Goal: Complete application form: Complete application form

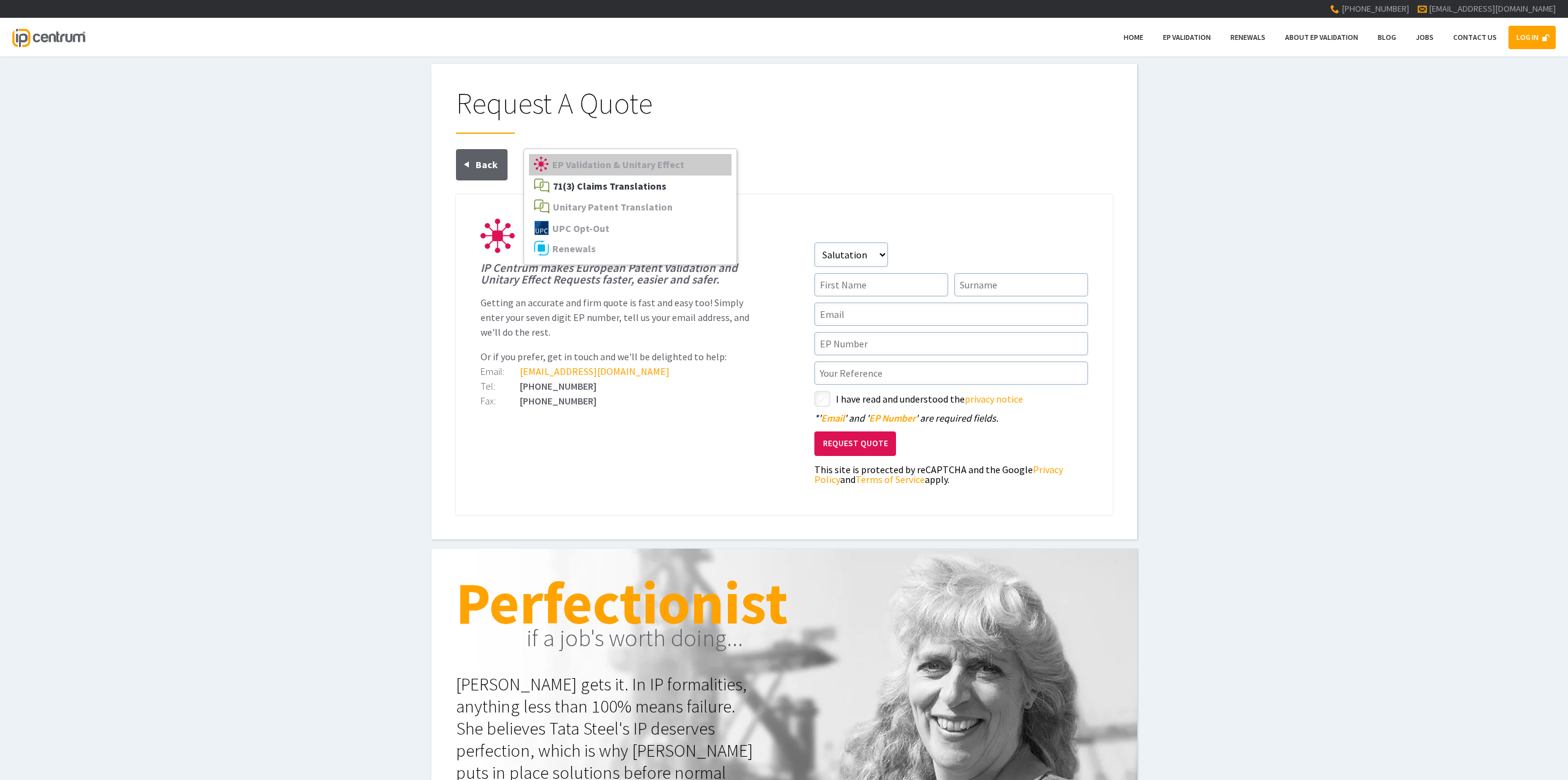
click at [630, 180] on span "71(3) Claims Translations" at bounding box center [610, 186] width 114 height 12
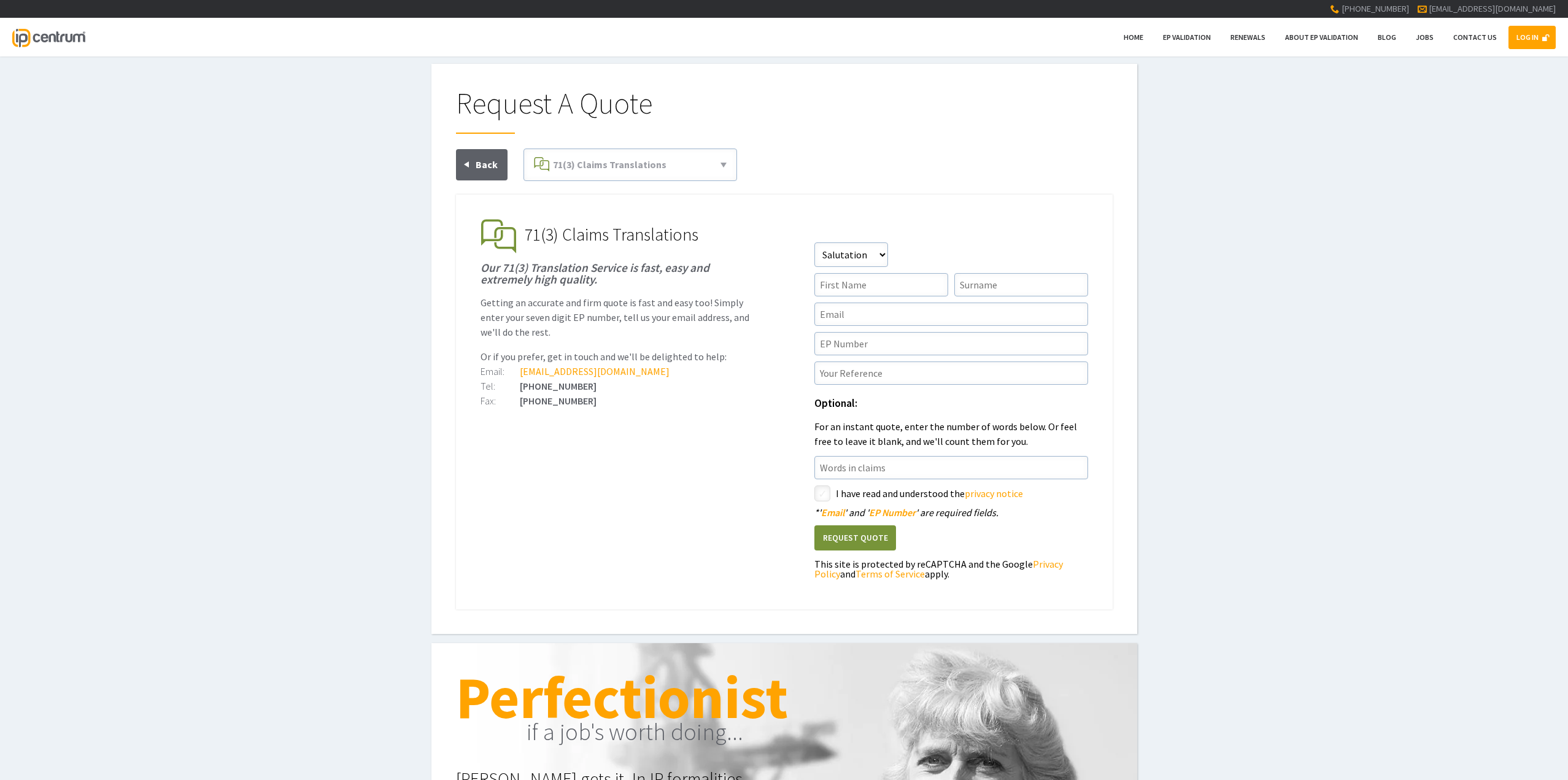
click at [844, 177] on div at bounding box center [784, 172] width 657 height 46
click at [881, 249] on select"] "Salutation Mr Mrs Miss Ms Dr [PERSON_NAME]" at bounding box center [851, 255] width 74 height 24
click at [918, 243] on div "Salutation Mr Mrs Miss Ms Dr [PERSON_NAME]" at bounding box center [951, 255] width 274 height 24
click at [919, 273] on input"] "text" at bounding box center [881, 285] width 134 height 24
click at [833, 303] on input"] "text" at bounding box center [951, 314] width 274 height 24
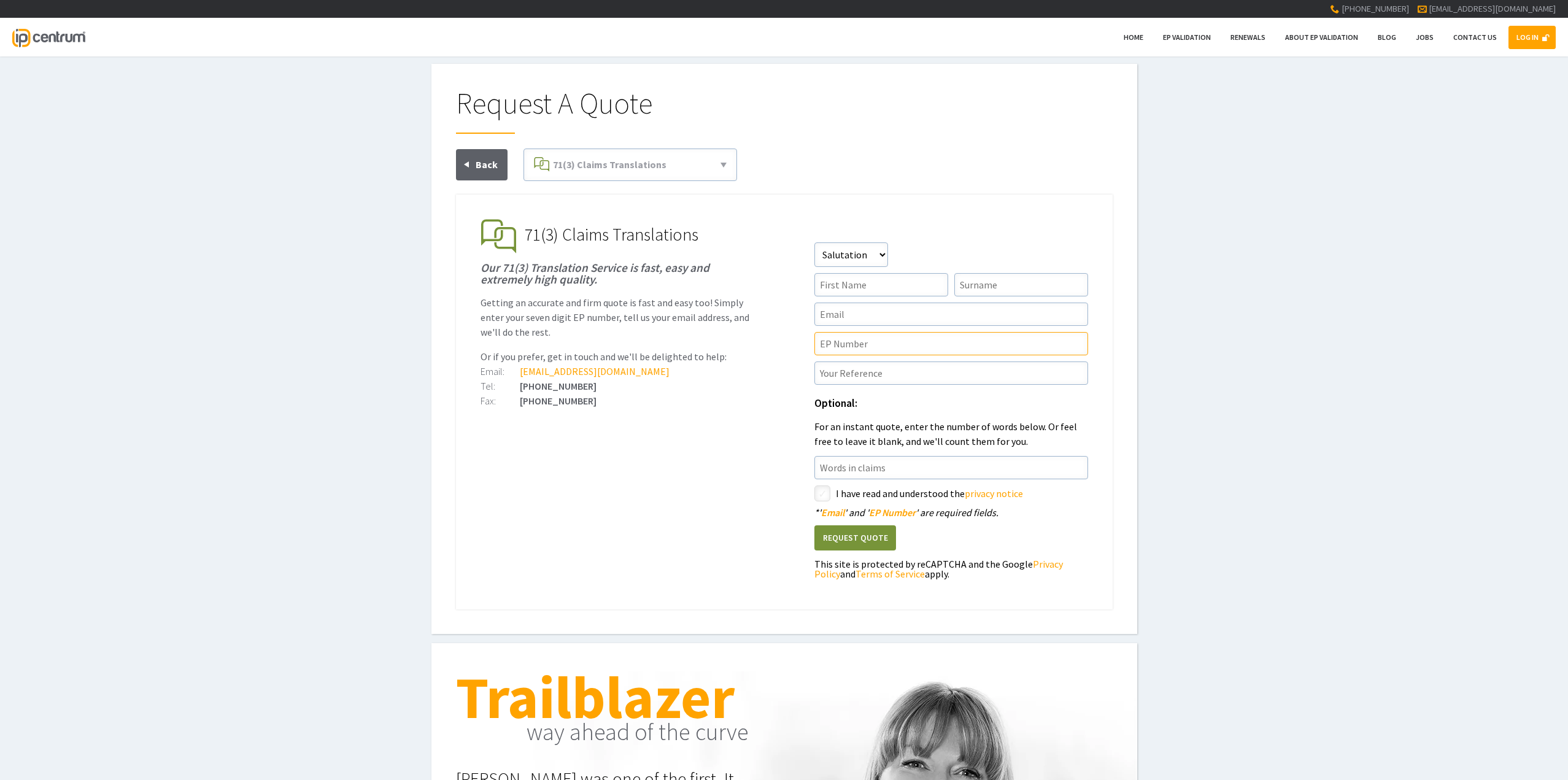
click at [850, 332] on input"] "text" at bounding box center [951, 343] width 274 height 24
click at [864, 362] on input"] "text" at bounding box center [951, 373] width 274 height 24
click at [818, 334] on input"] "text" at bounding box center [951, 343] width 274 height 24
click at [828, 333] on input"] "text" at bounding box center [951, 343] width 274 height 24
paste input"] "EP3586935"
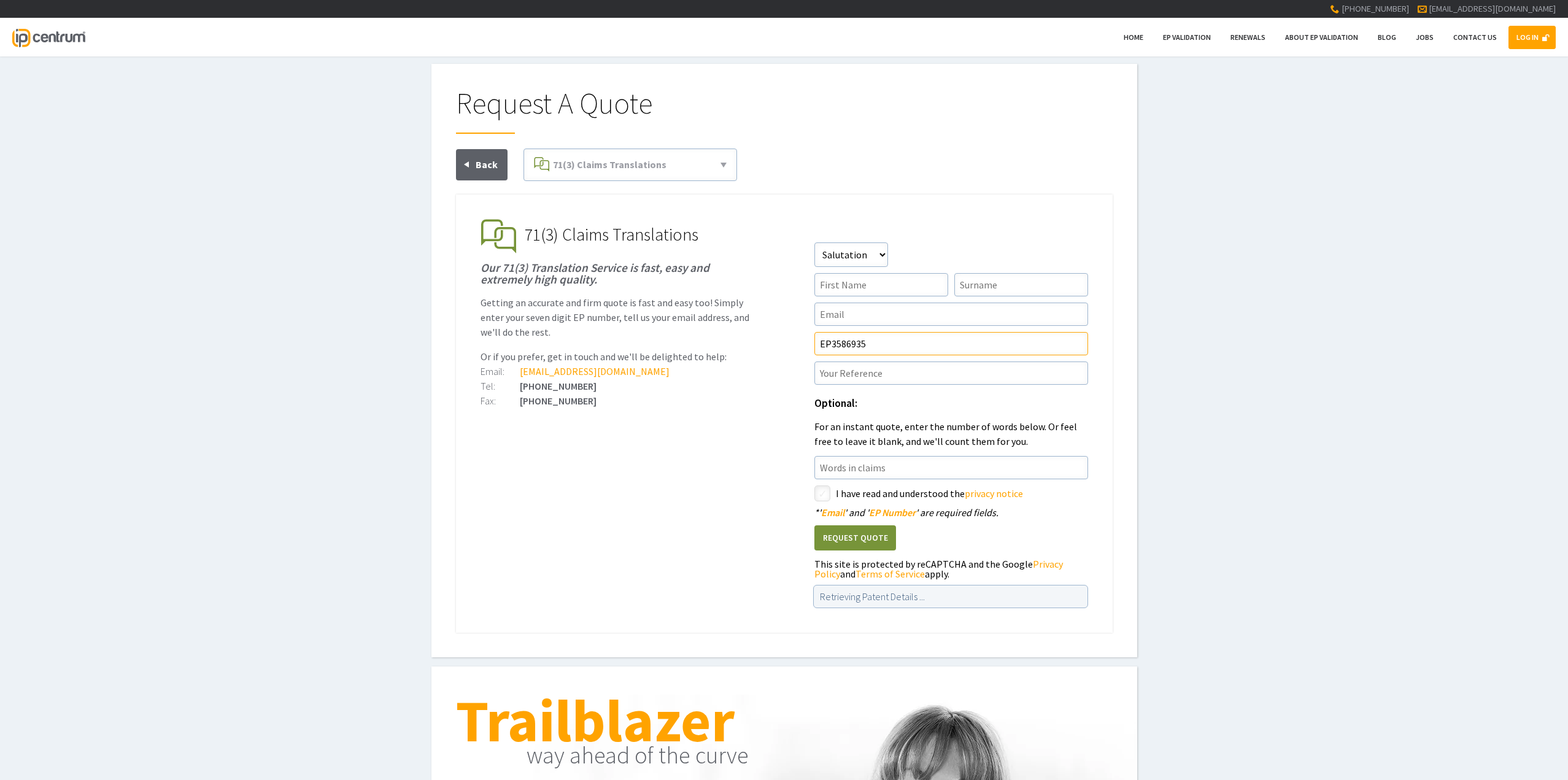
type input"] "EP3586935"
click at [847, 303] on input"] "text" at bounding box center [951, 314] width 274 height 24
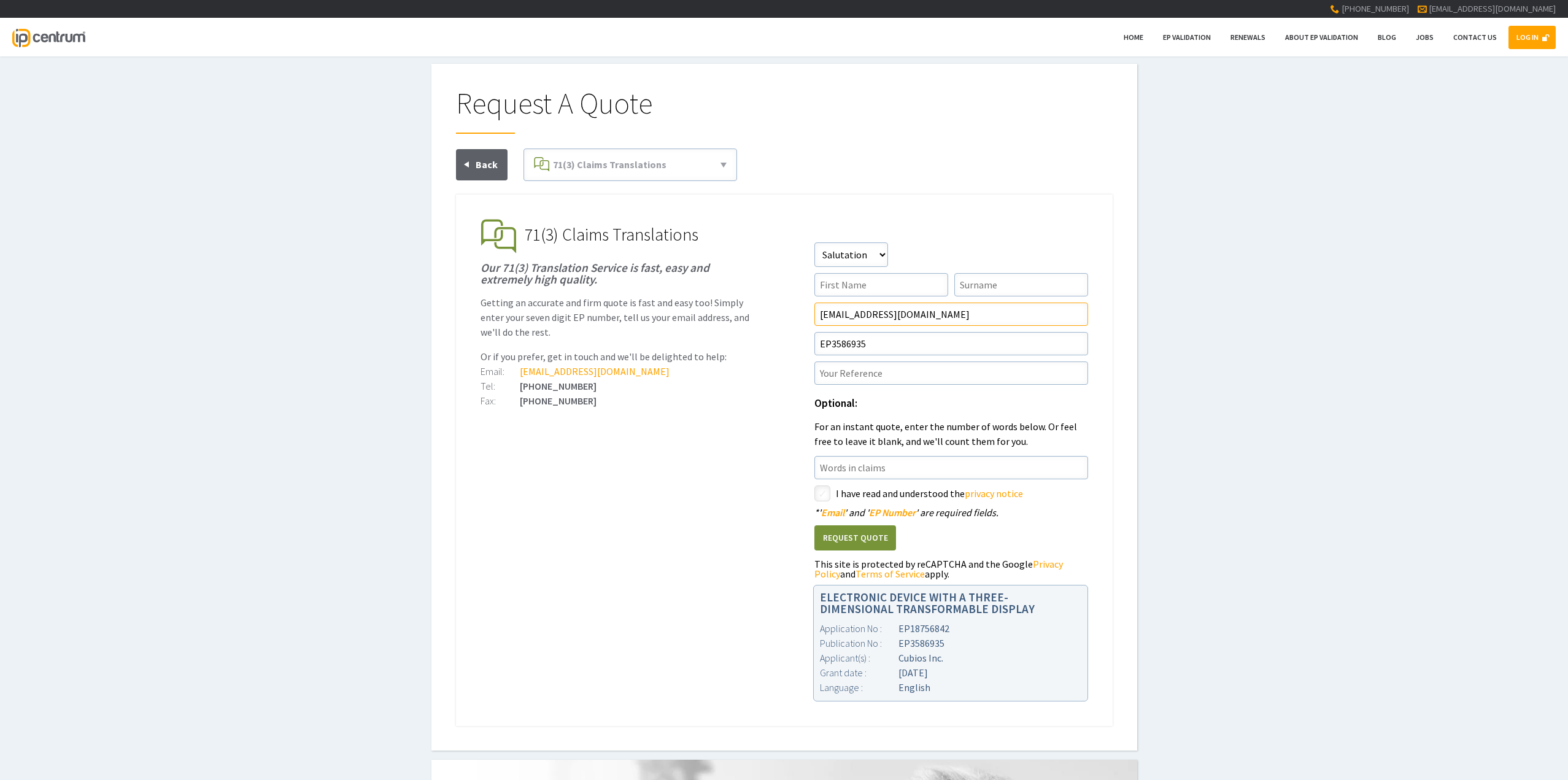
type input"] "[EMAIL_ADDRESS][DOMAIN_NAME]"
click at [874, 273] on input"] "text" at bounding box center [881, 285] width 134 height 24
type input"] "Silvija"
click at [987, 278] on input"] "text" at bounding box center [1021, 285] width 134 height 24
type input"] "Zurauliene"
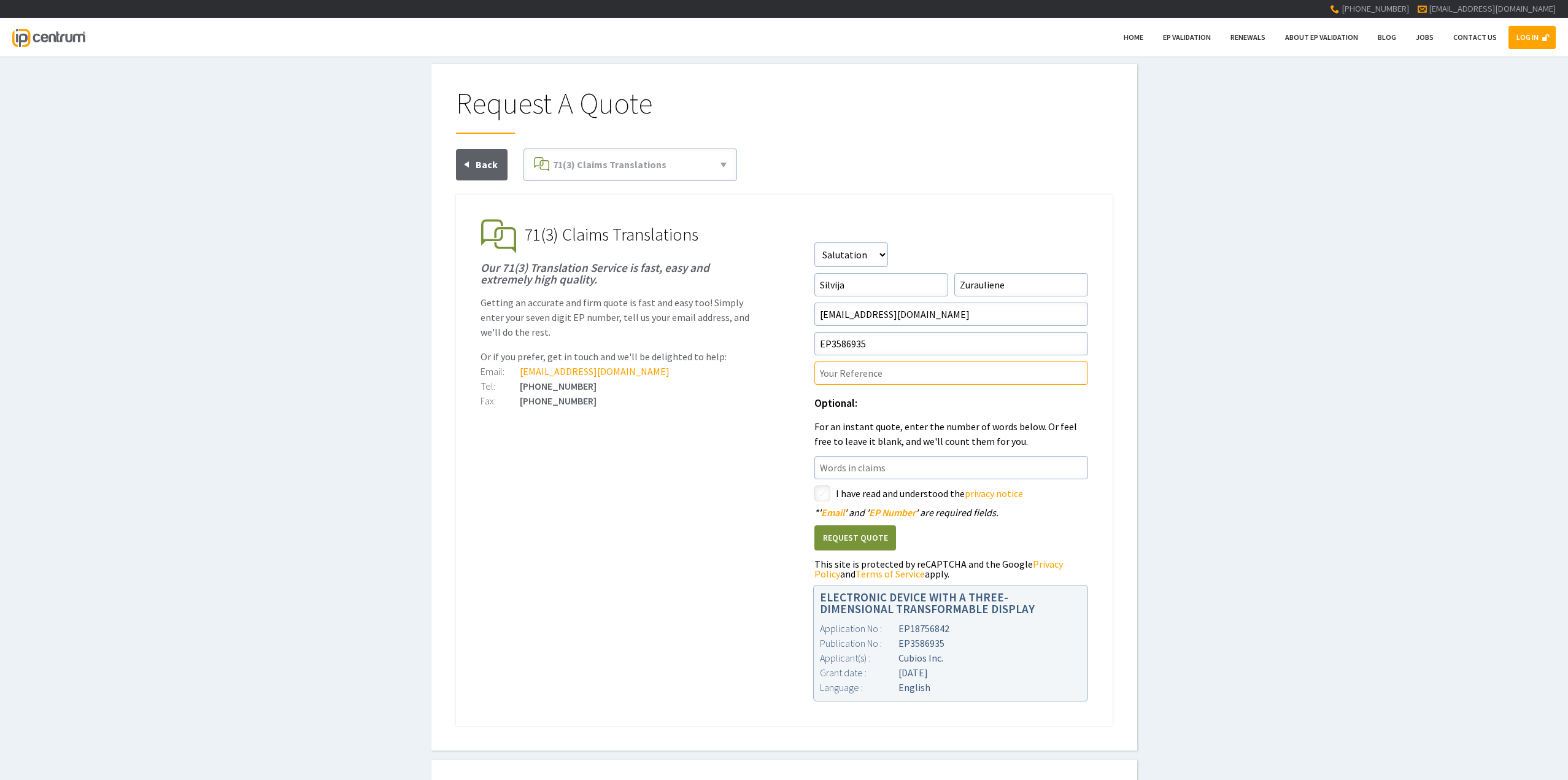
click at [914, 362] on input"] "text" at bounding box center [951, 373] width 274 height 24
click at [859, 362] on input"] "text" at bounding box center [951, 373] width 274 height 24
paste input"] "6935"
type input"] "6935"
click at [819, 488] on input"] "checkbox" at bounding box center [824, 495] width 14 height 15
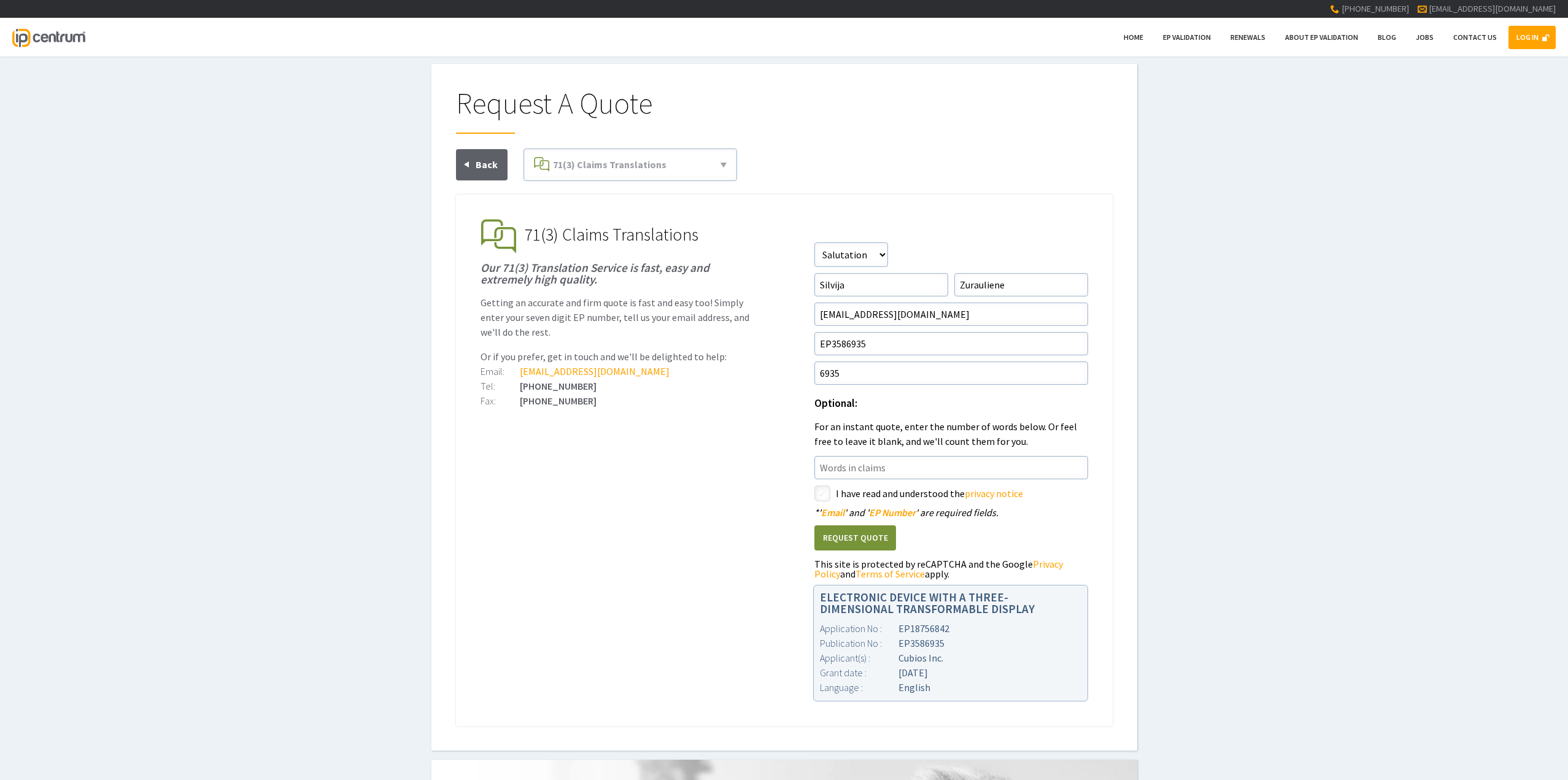
checkbox input"] "true"
click at [845, 526] on button "Request Quote" at bounding box center [855, 538] width 82 height 25
